Goal: Navigation & Orientation: Find specific page/section

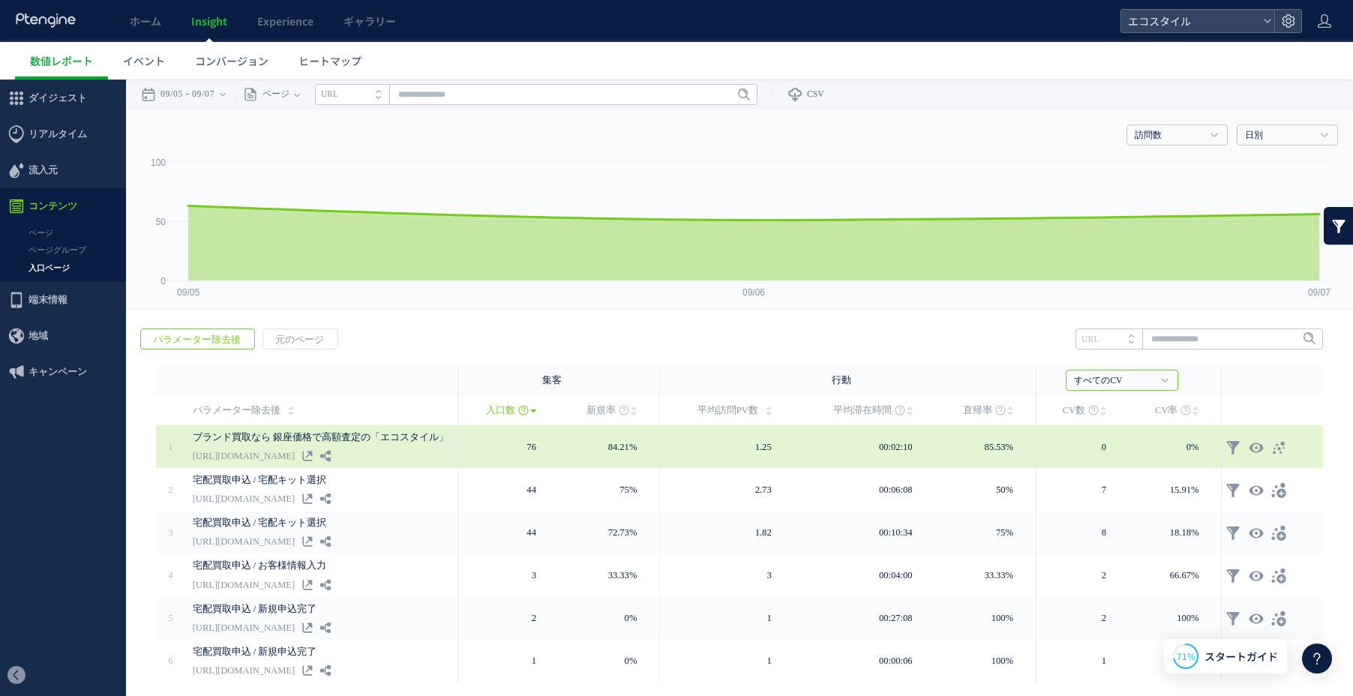
click at [1299, 445] on div at bounding box center [1272, 446] width 94 height 27
click at [1284, 447] on use at bounding box center [1278, 447] width 12 height 13
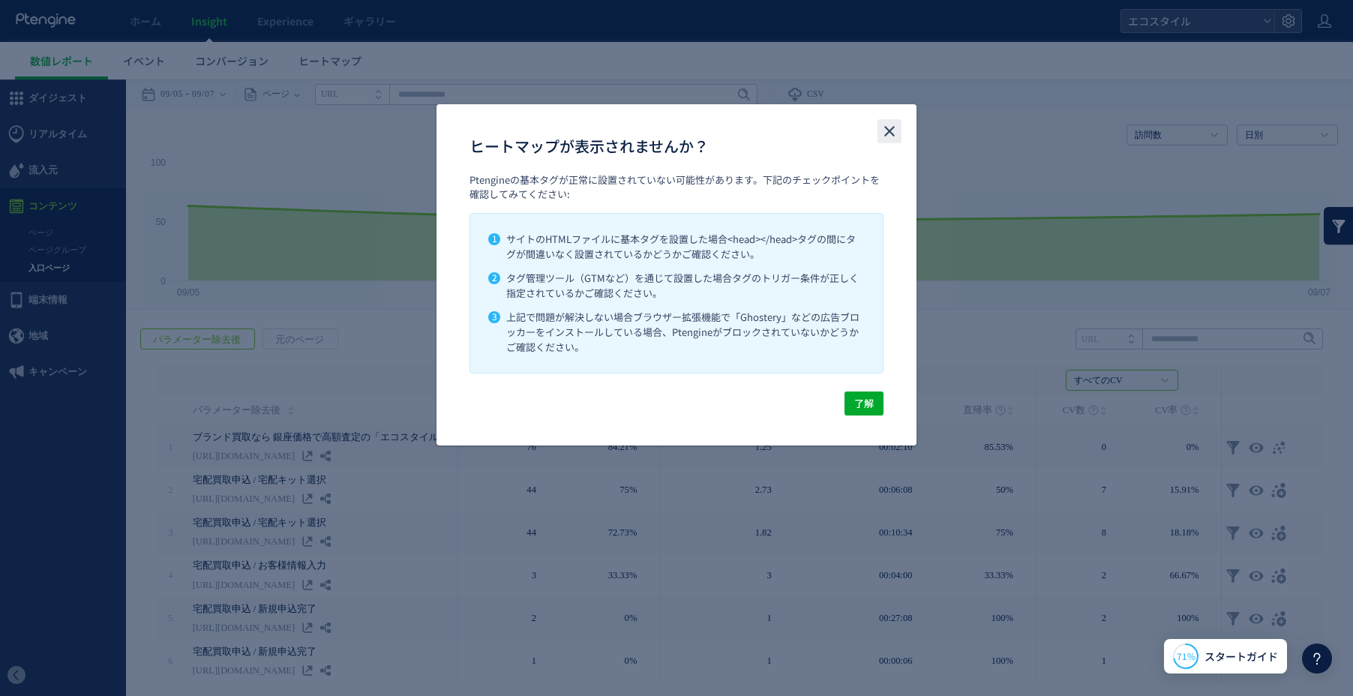
click at [884, 125] on icon "close" at bounding box center [889, 131] width 18 height 18
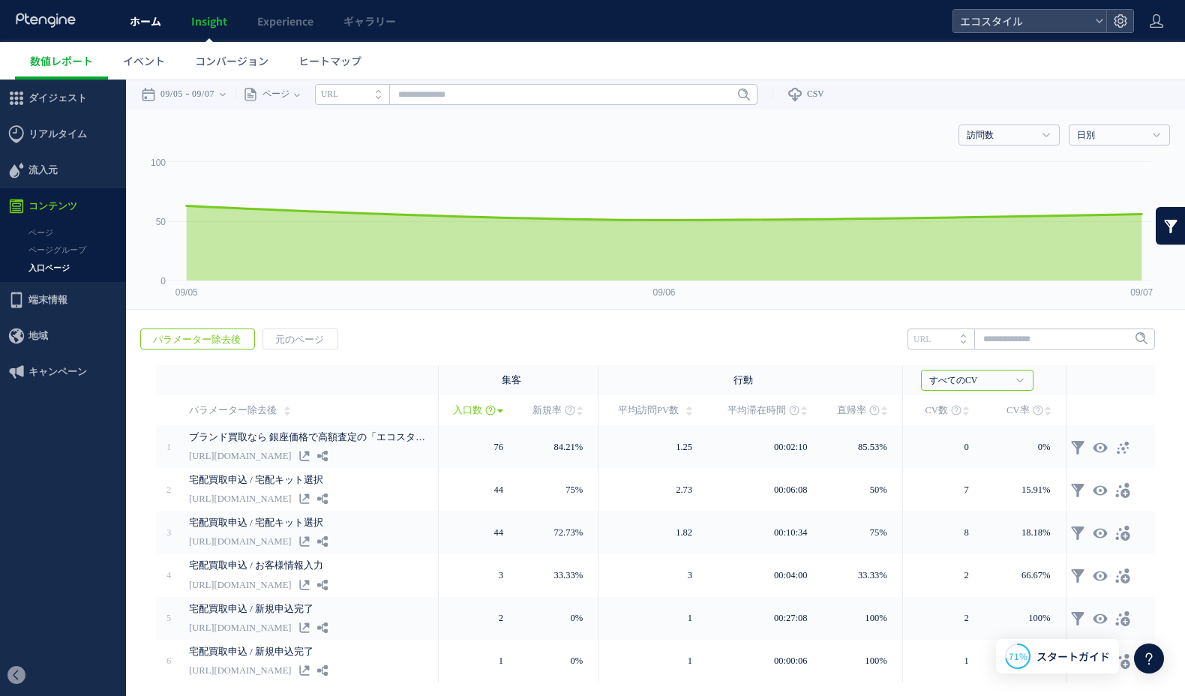
click at [148, 18] on span "ホーム" at bounding box center [145, 20] width 31 height 15
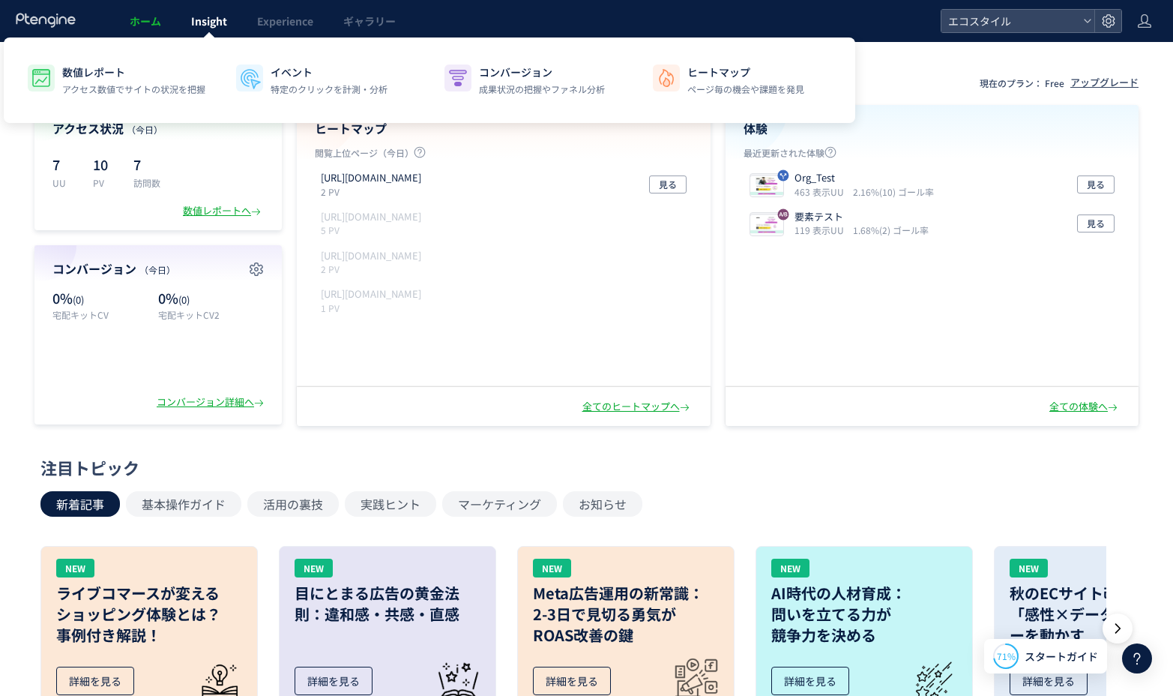
click at [214, 22] on span "Insight" at bounding box center [209, 20] width 36 height 15
